Goal: Task Accomplishment & Management: Use online tool/utility

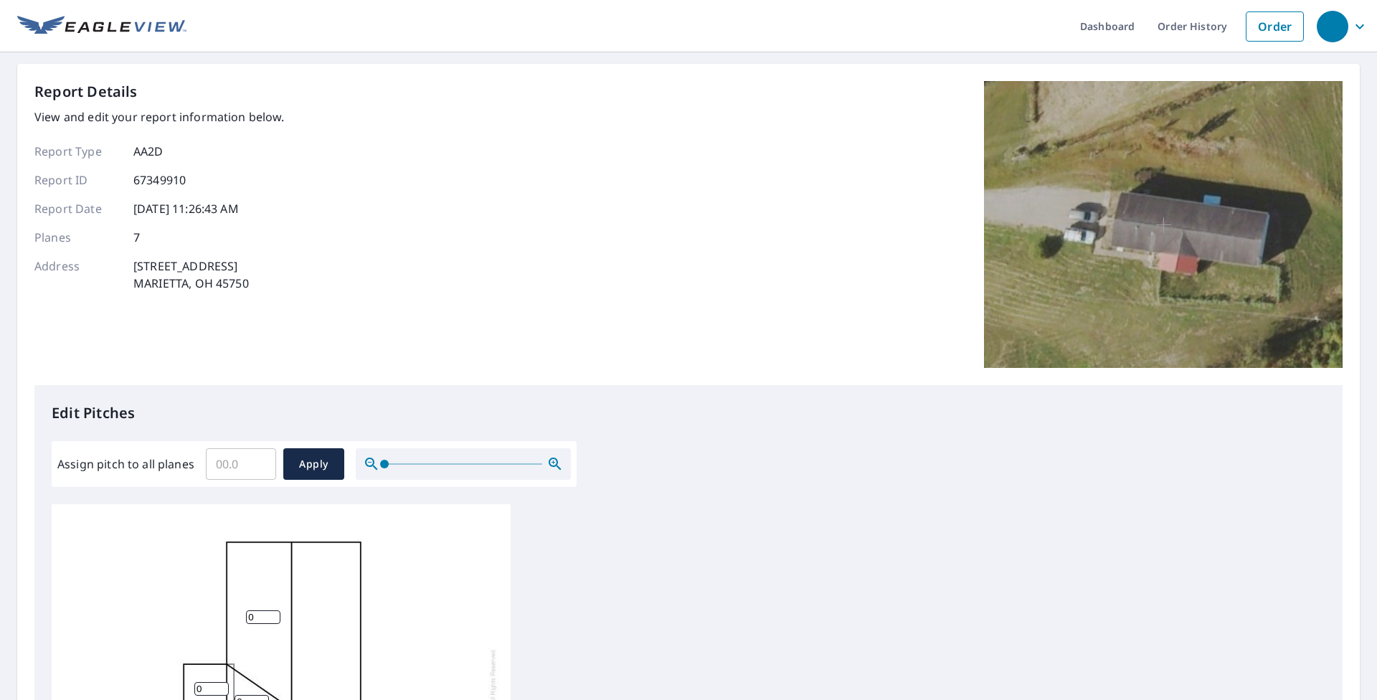
click at [234, 462] on input "Assign pitch to all planes" at bounding box center [241, 464] width 70 height 40
type input "3"
click at [315, 451] on button "Apply" at bounding box center [313, 464] width 61 height 32
type input "3"
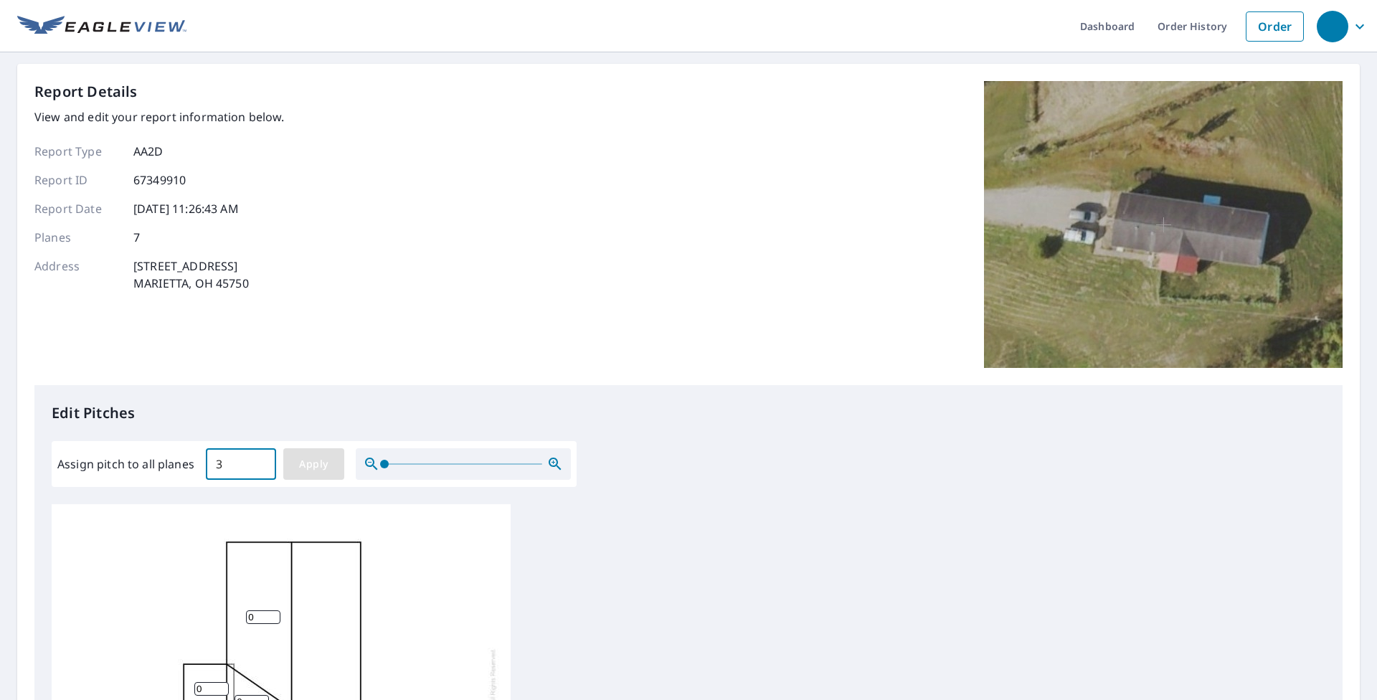
type input "3"
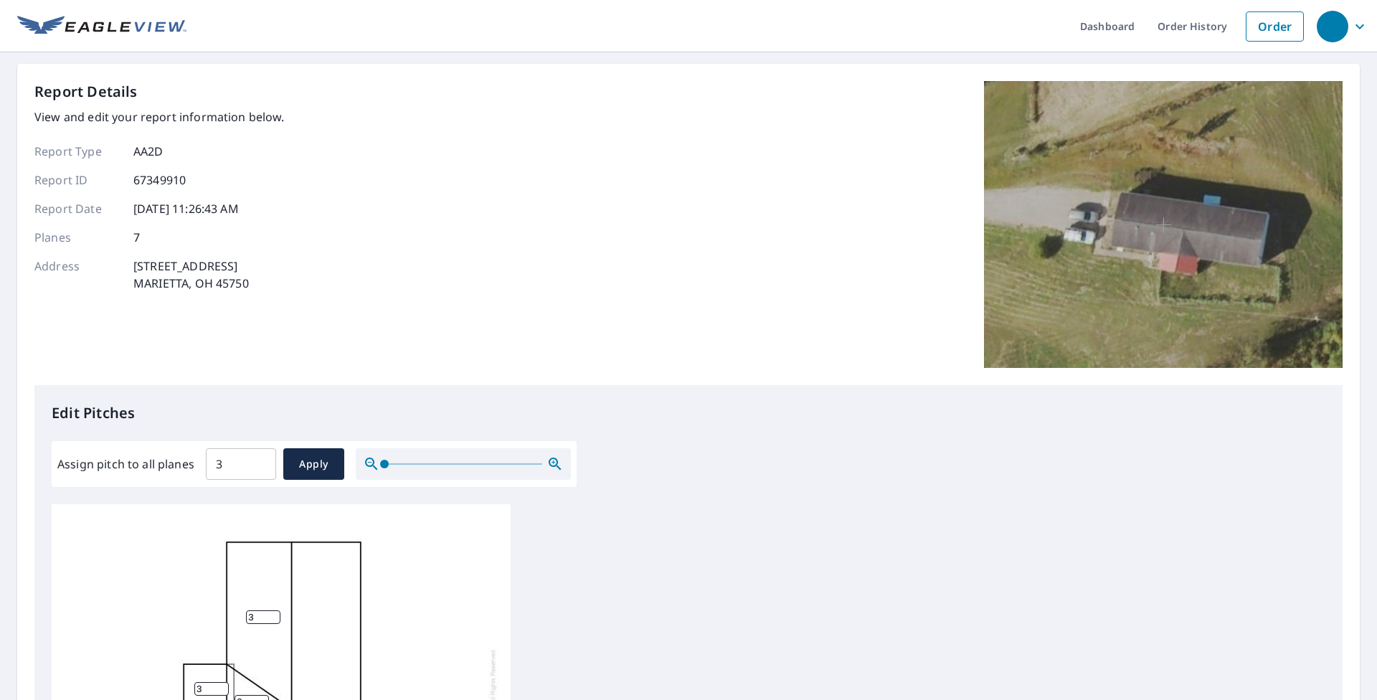
scroll to position [435, 0]
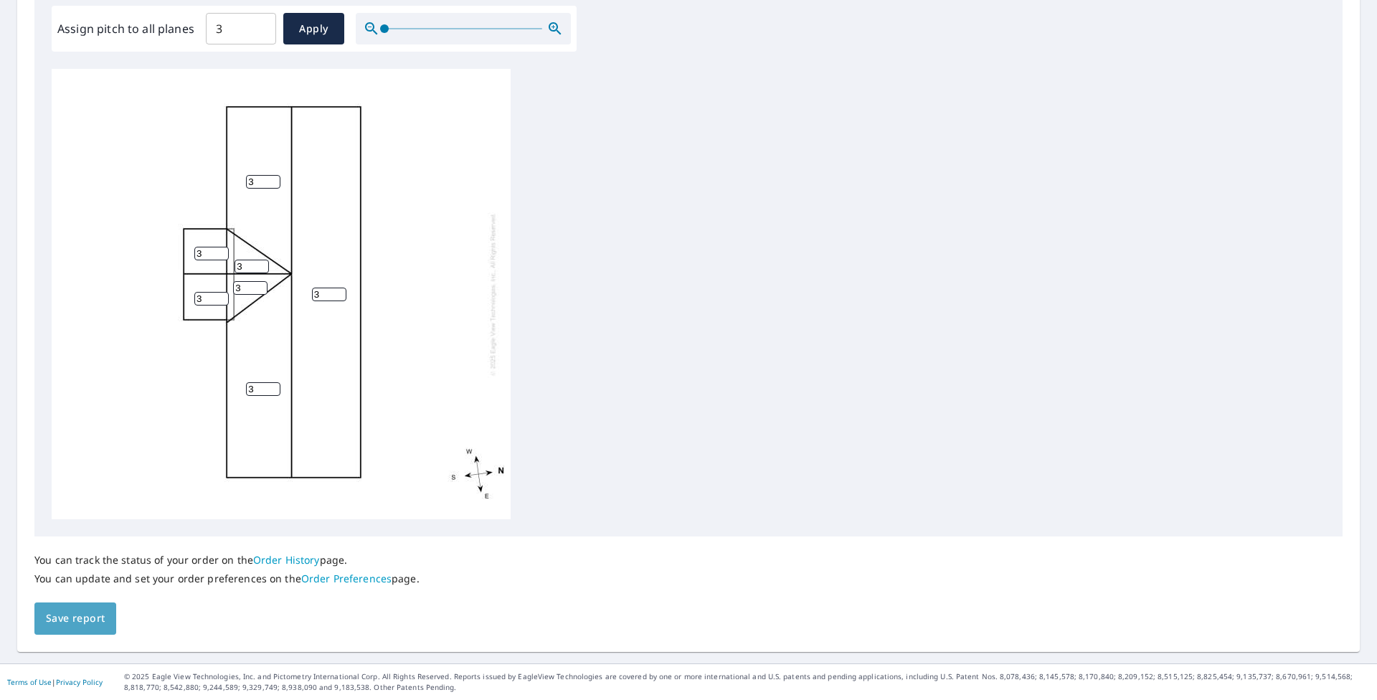
click at [77, 627] on button "Save report" at bounding box center [75, 618] width 82 height 32
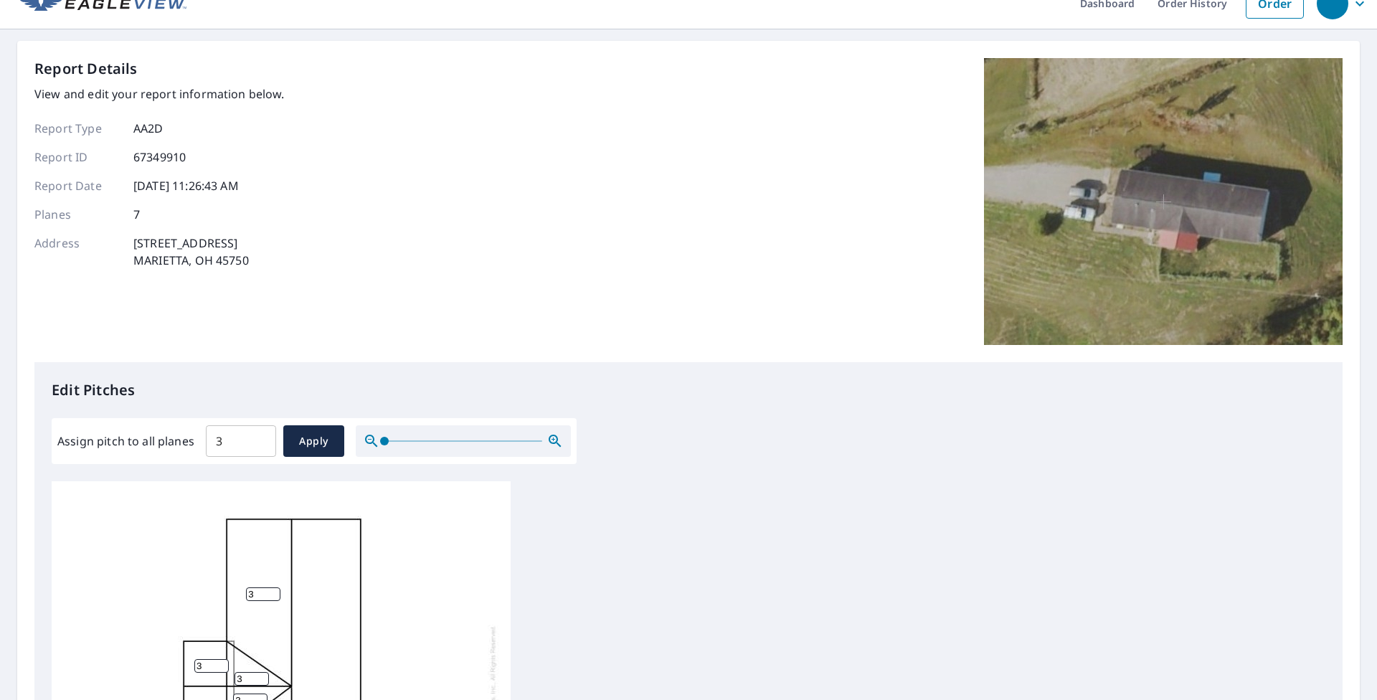
scroll to position [0, 0]
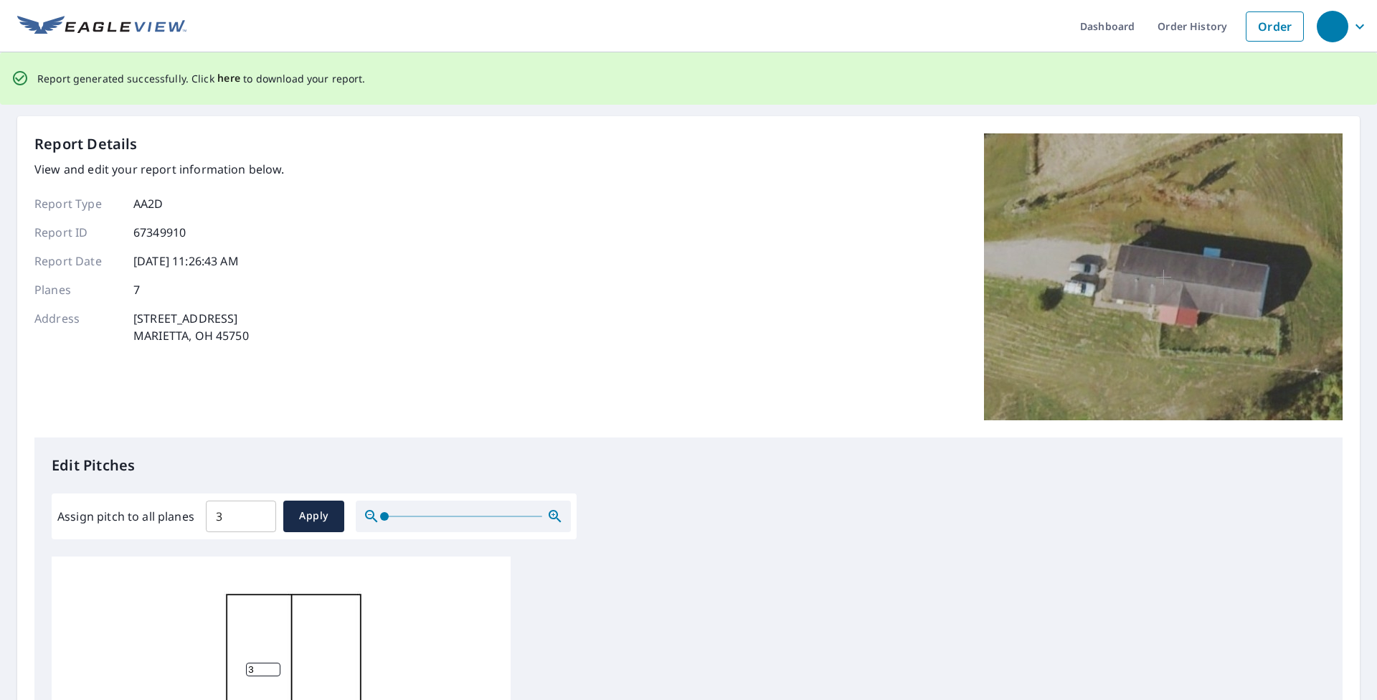
click at [227, 78] on span "here" at bounding box center [229, 79] width 24 height 18
